Goal: Task Accomplishment & Management: Manage account settings

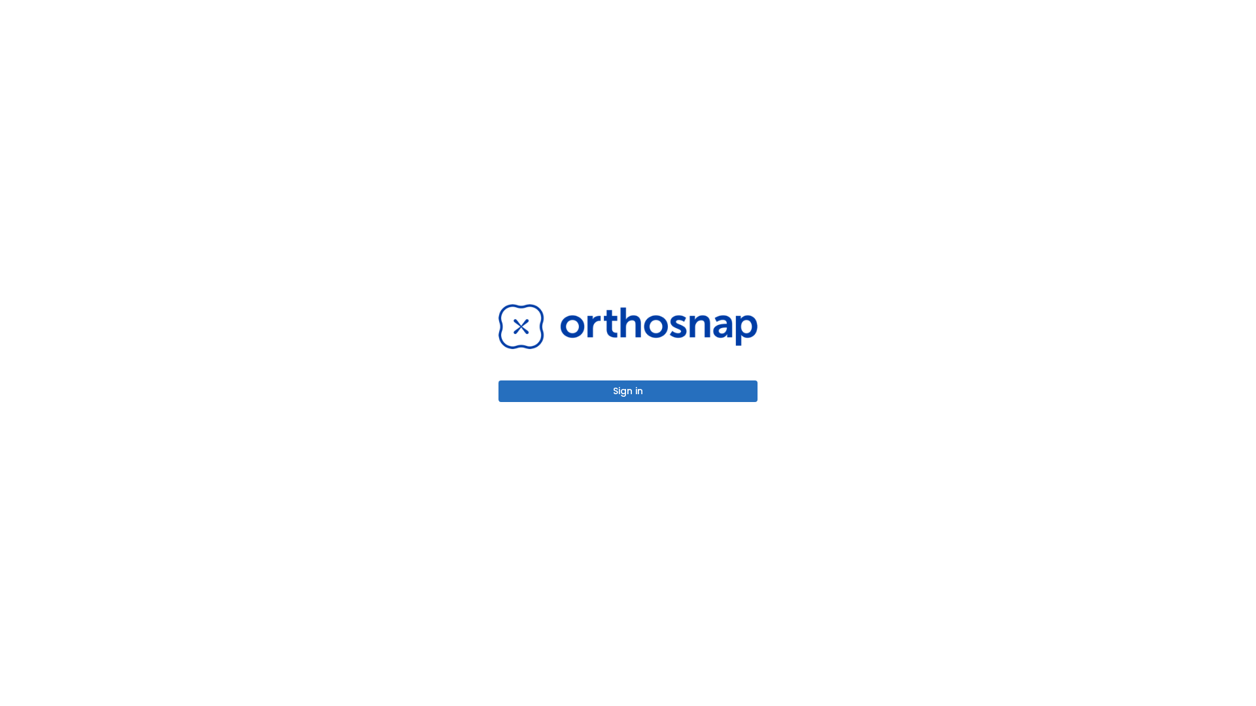
click at [628, 391] on button "Sign in" at bounding box center [627, 392] width 259 height 22
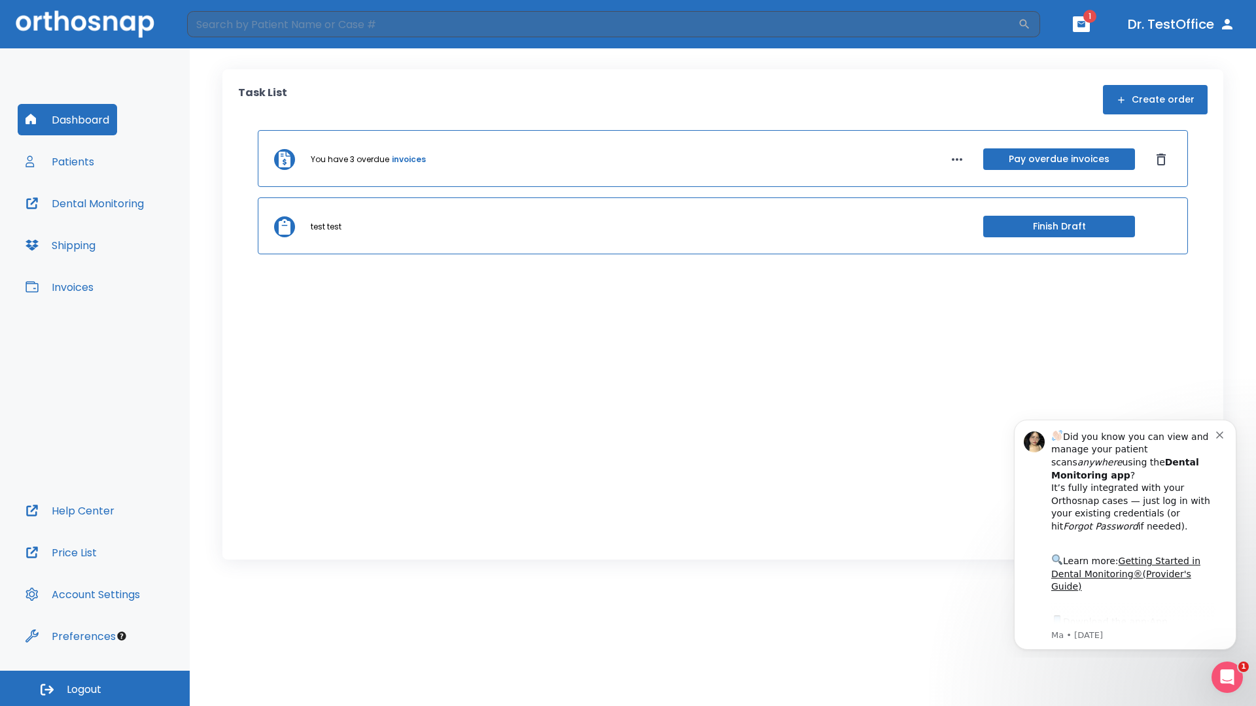
click at [95, 689] on span "Logout" at bounding box center [84, 690] width 35 height 14
